Goal: Task Accomplishment & Management: Manage account settings

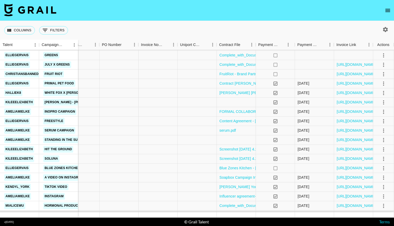
scroll to position [155, 472]
click at [345, 75] on link "[URL][DOMAIN_NAME]" at bounding box center [356, 73] width 39 height 5
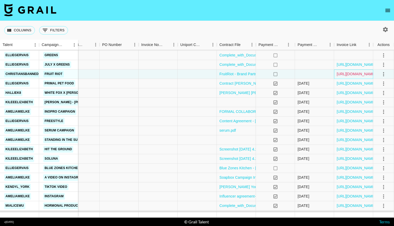
click at [345, 75] on link "[URL][DOMAIN_NAME]" at bounding box center [356, 73] width 39 height 5
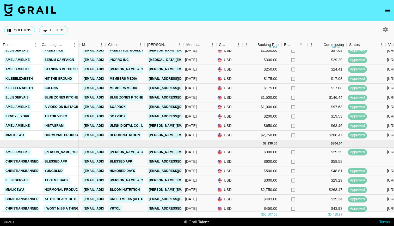
scroll to position [226, 106]
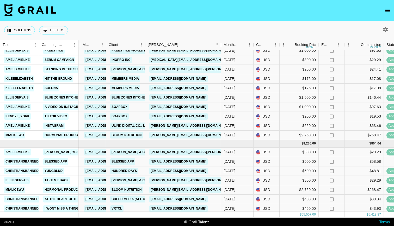
drag, startPoint x: 185, startPoint y: 44, endPoint x: 221, endPoint y: 43, distance: 36.8
click at [221, 43] on div "Booker" at bounding box center [221, 45] width 6 height 10
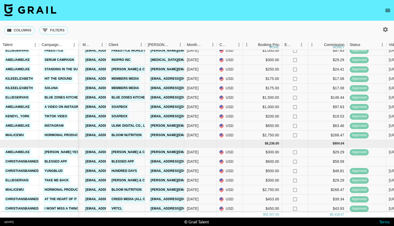
click at [387, 9] on icon "open drawer" at bounding box center [388, 10] width 5 height 3
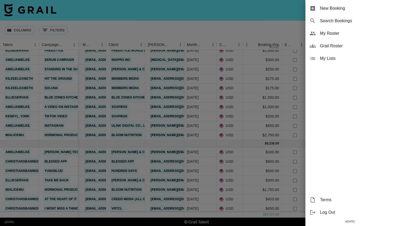
click at [333, 32] on span "My Roster" at bounding box center [355, 33] width 70 height 6
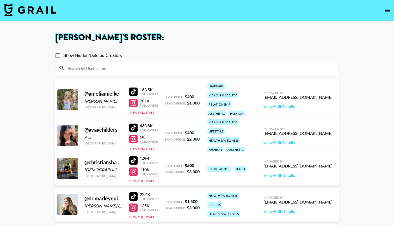
click at [134, 136] on div at bounding box center [133, 139] width 8 height 8
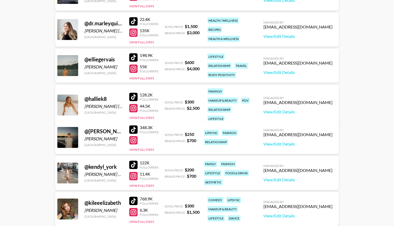
scroll to position [171, 0]
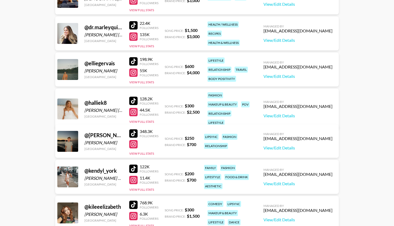
click at [134, 147] on div at bounding box center [133, 144] width 8 height 8
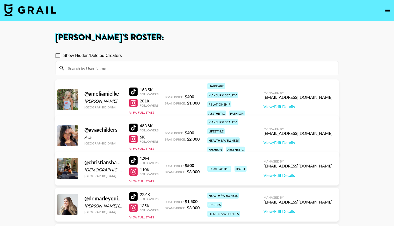
scroll to position [0, 0]
click at [386, 10] on icon "open drawer" at bounding box center [388, 10] width 6 height 6
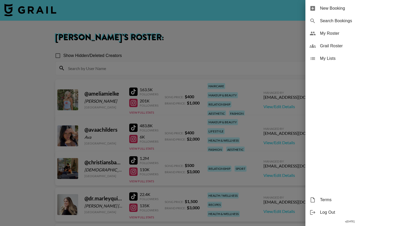
click at [51, 12] on div at bounding box center [197, 113] width 394 height 226
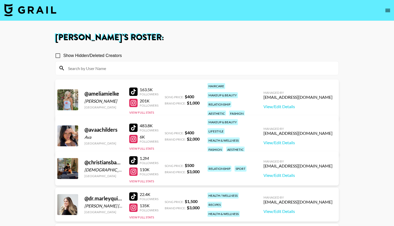
click at [51, 12] on img at bounding box center [30, 10] width 52 height 13
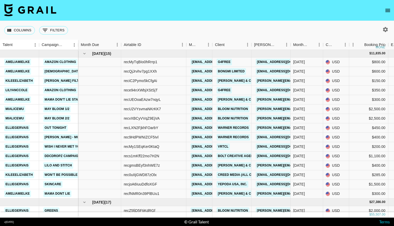
click at [388, 30] on icon "button" at bounding box center [385, 29] width 5 height 5
select select "[DATE]"
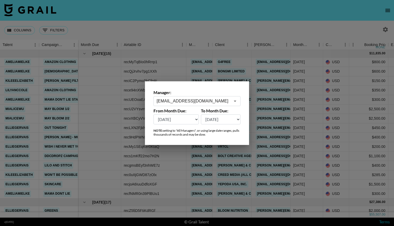
click at [228, 98] on input "[EMAIL_ADDRESS][DOMAIN_NAME]" at bounding box center [194, 101] width 74 height 6
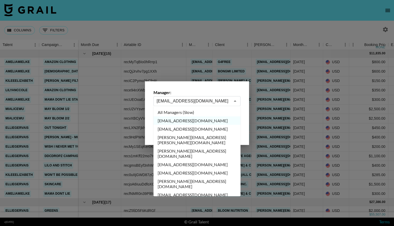
click at [179, 109] on li "All Managers (Slow)" at bounding box center [197, 112] width 87 height 8
type input "All Managers (Slow)"
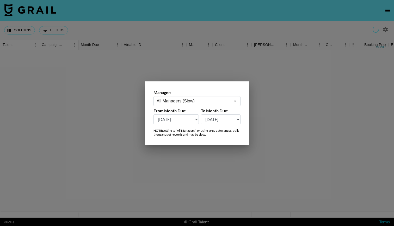
click at [190, 33] on div at bounding box center [197, 113] width 394 height 226
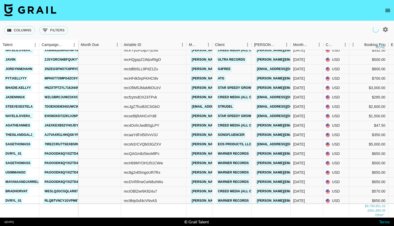
scroll to position [329, 0]
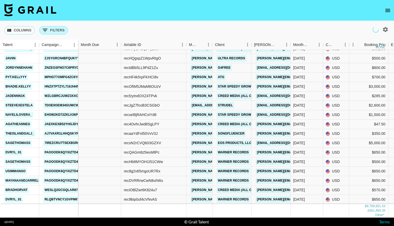
click at [57, 28] on button "0 Filters" at bounding box center [53, 30] width 29 height 8
select select "monthDue2"
select select "isAnyOf"
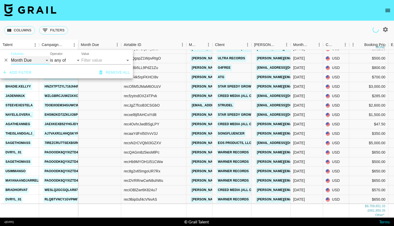
select select "campaign"
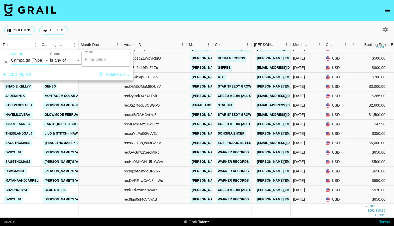
click at [108, 60] on input "Value" at bounding box center [106, 59] width 45 height 10
type input "brand"
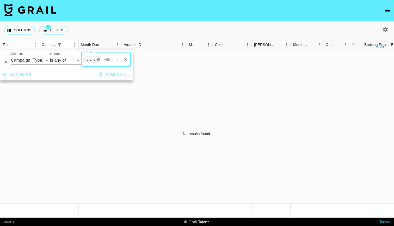
scroll to position [0, 0]
click at [99, 60] on icon at bounding box center [98, 58] width 3 height 3
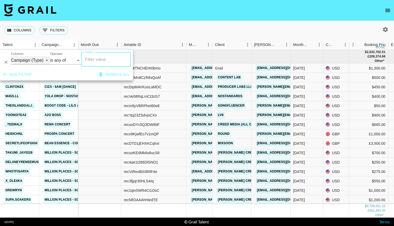
click at [47, 59] on select "Talent Campaign (Type) Grail Platform ID Airtable ID Manager Client [PERSON_NAM…" at bounding box center [30, 60] width 39 height 8
click at [93, 30] on div "Columns 0 Filters + Booking" at bounding box center [197, 30] width 394 height 19
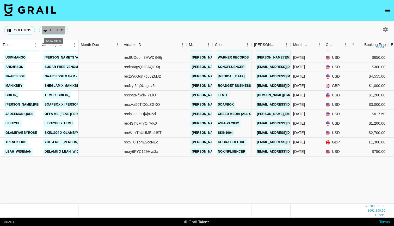
scroll to position [531, 0]
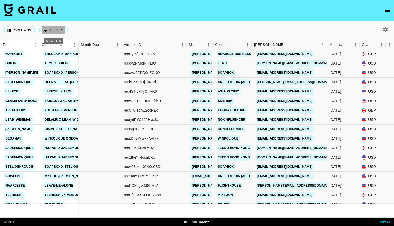
drag, startPoint x: 292, startPoint y: 45, endPoint x: 325, endPoint y: 46, distance: 33.7
click at [325, 46] on div "Booker" at bounding box center [327, 45] width 6 height 10
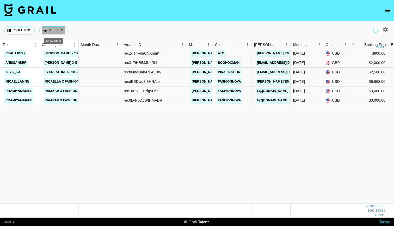
scroll to position [970, 0]
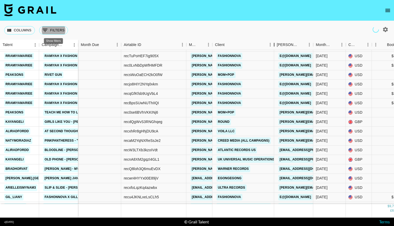
drag, startPoint x: 253, startPoint y: 44, endPoint x: 273, endPoint y: 44, distance: 20.9
click at [273, 44] on div "Client" at bounding box center [274, 45] width 6 height 10
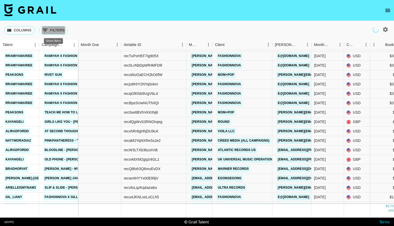
scroll to position [0, 0]
click at [290, 56] on link "e@[DOMAIN_NAME]" at bounding box center [294, 56] width 34 height 7
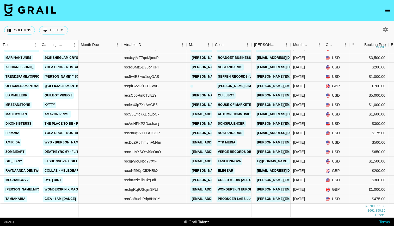
scroll to position [1421, 0]
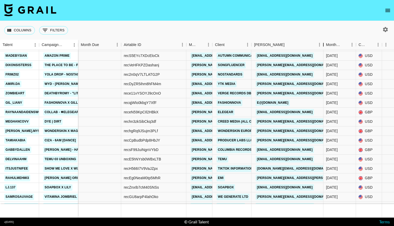
drag, startPoint x: 292, startPoint y: 42, endPoint x: 324, endPoint y: 44, distance: 32.9
click at [324, 44] on div "Booker" at bounding box center [324, 45] width 6 height 10
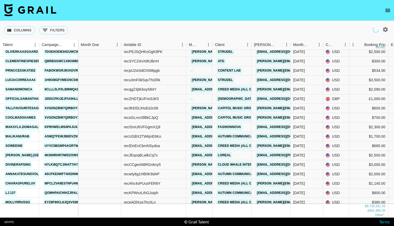
scroll to position [1813, 0]
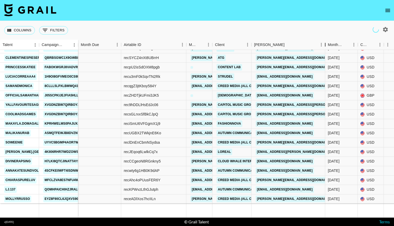
drag, startPoint x: 291, startPoint y: 44, endPoint x: 326, endPoint y: 44, distance: 34.7
click at [326, 44] on div "Booker" at bounding box center [325, 45] width 6 height 10
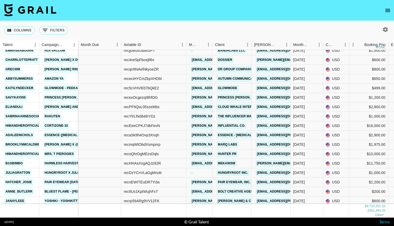
scroll to position [3453, 0]
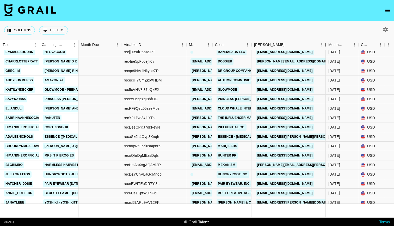
drag, startPoint x: 291, startPoint y: 45, endPoint x: 323, endPoint y: 40, distance: 32.2
click at [323, 40] on div "Booker" at bounding box center [326, 45] width 6 height 10
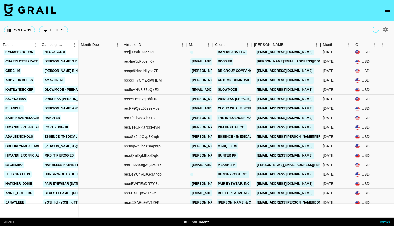
drag, startPoint x: 291, startPoint y: 43, endPoint x: 321, endPoint y: 44, distance: 29.7
click at [321, 44] on div "Booker" at bounding box center [320, 45] width 6 height 10
